Goal: Obtain resource: Download file/media

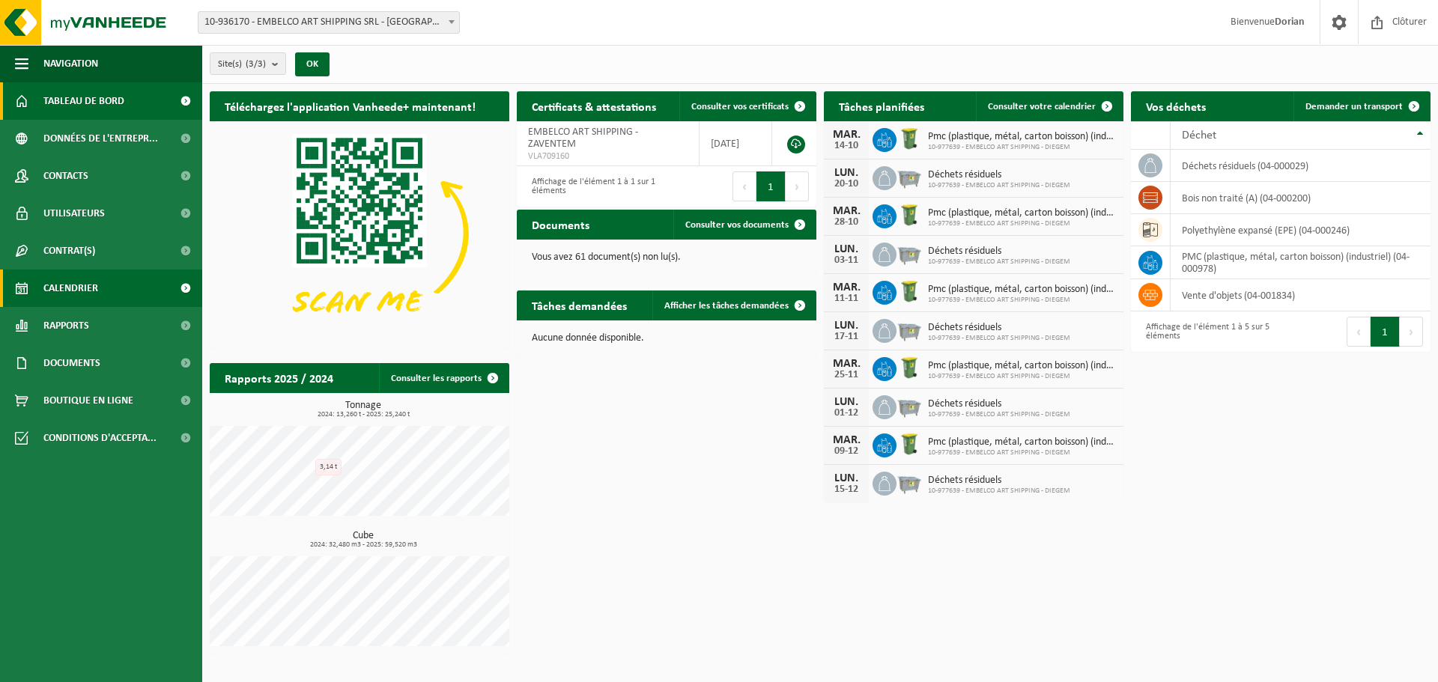
click at [134, 293] on link "Calendrier" at bounding box center [101, 288] width 202 height 37
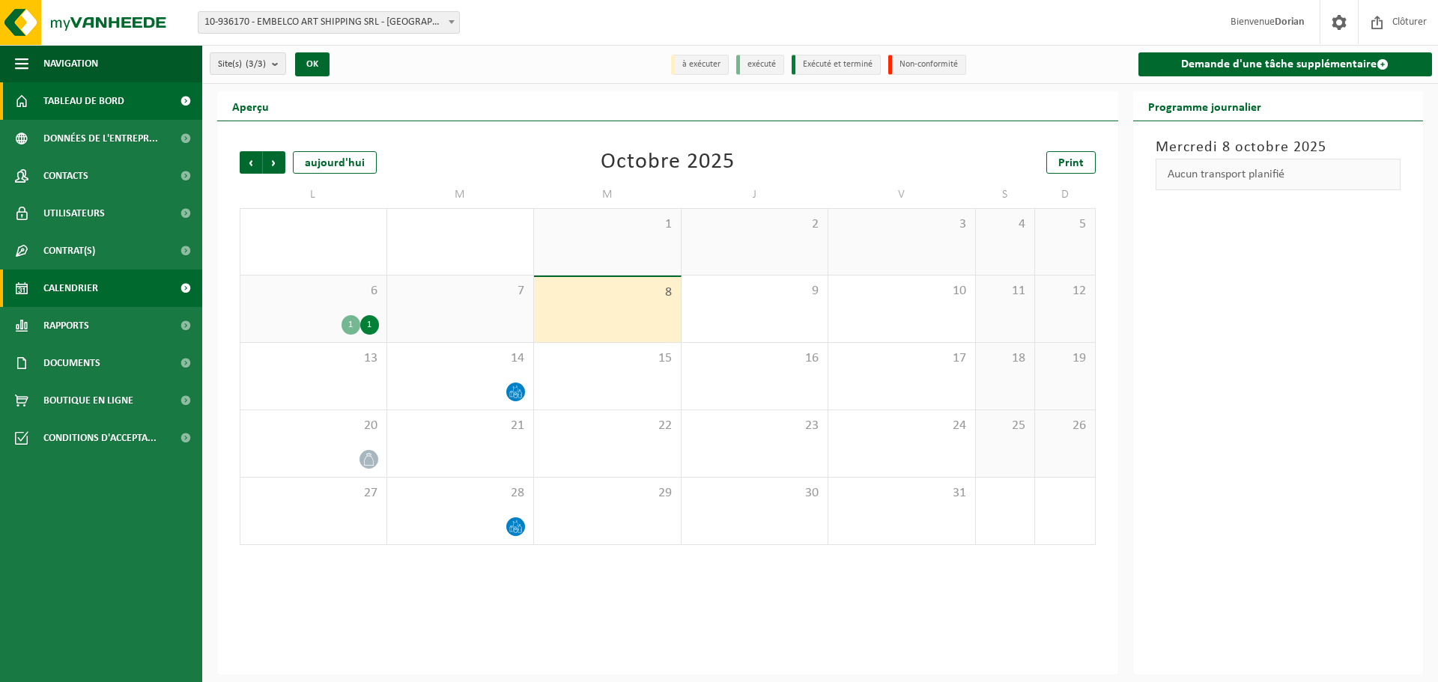
click at [139, 100] on link "Tableau de bord" at bounding box center [101, 100] width 202 height 37
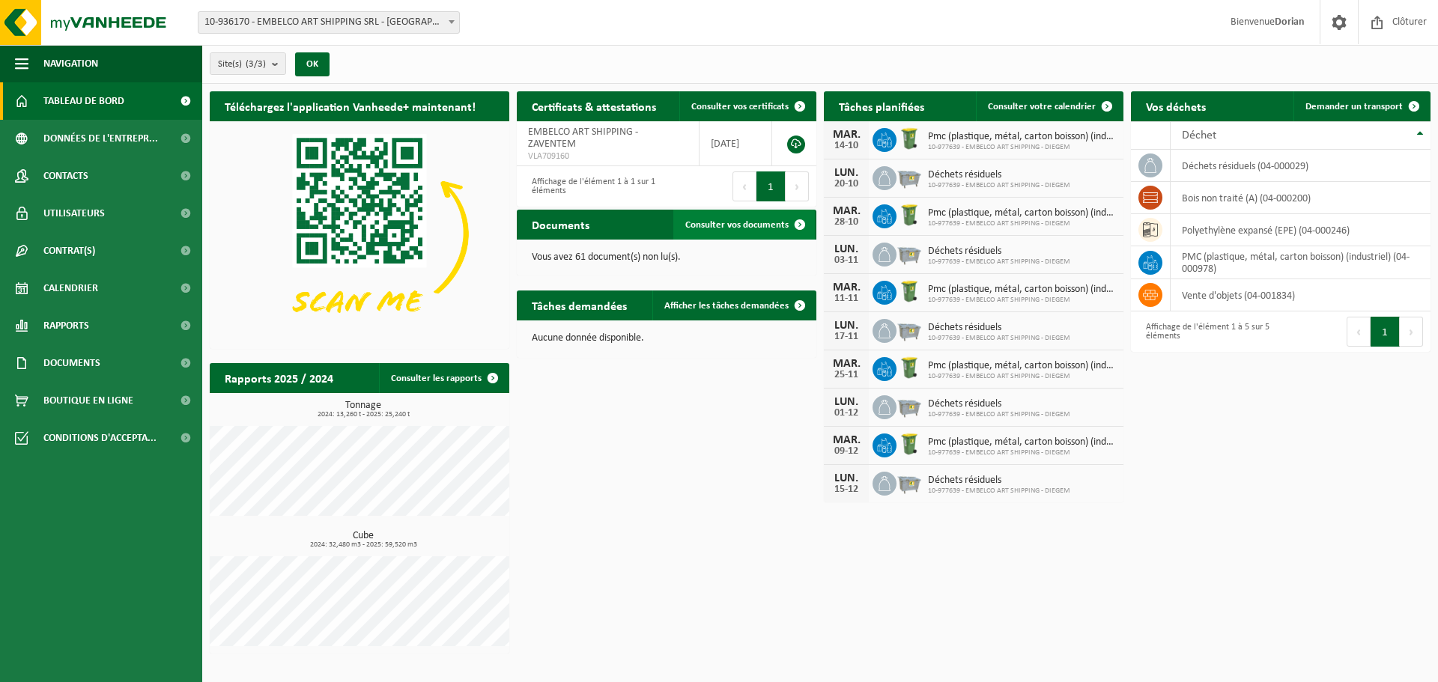
click at [762, 213] on link "Consulter vos documents" at bounding box center [744, 225] width 142 height 30
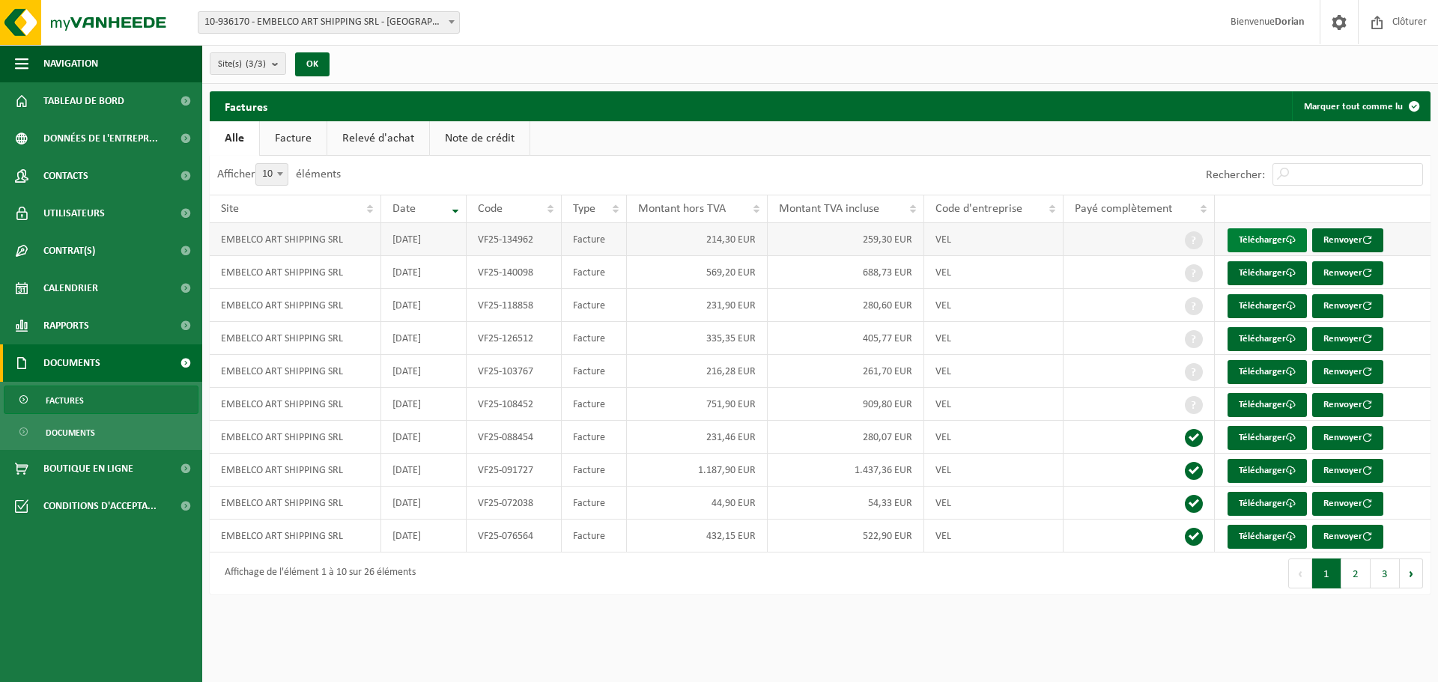
click at [1249, 249] on link "Télécharger" at bounding box center [1266, 240] width 79 height 24
